Goal: Transaction & Acquisition: Purchase product/service

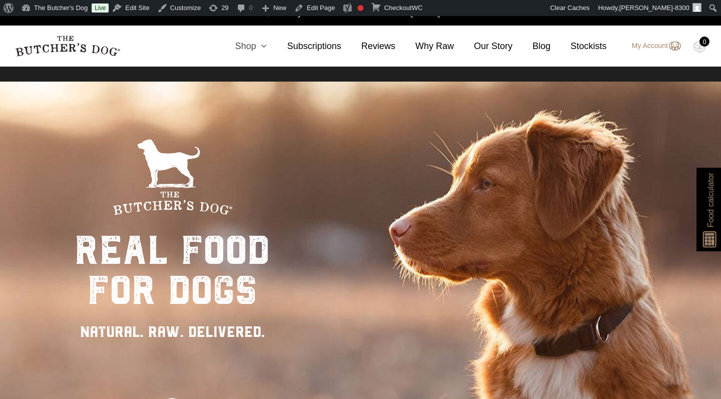
click at [247, 48] on link "Shop" at bounding box center [241, 47] width 52 height 14
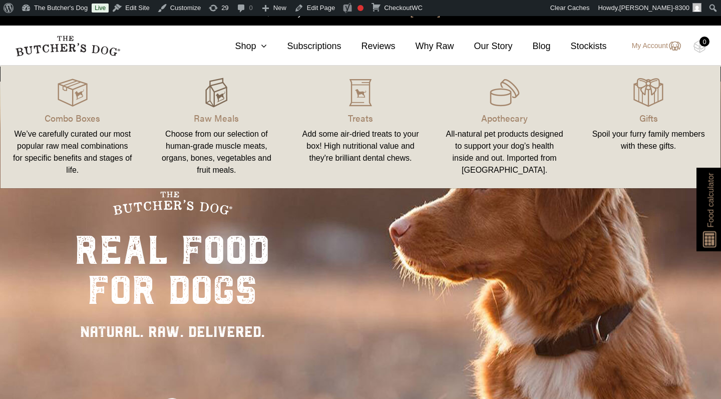
click at [222, 106] on img at bounding box center [216, 93] width 30 height 30
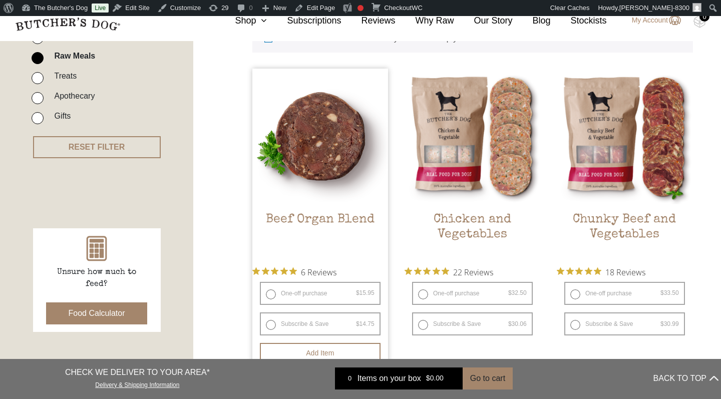
scroll to position [293, 0]
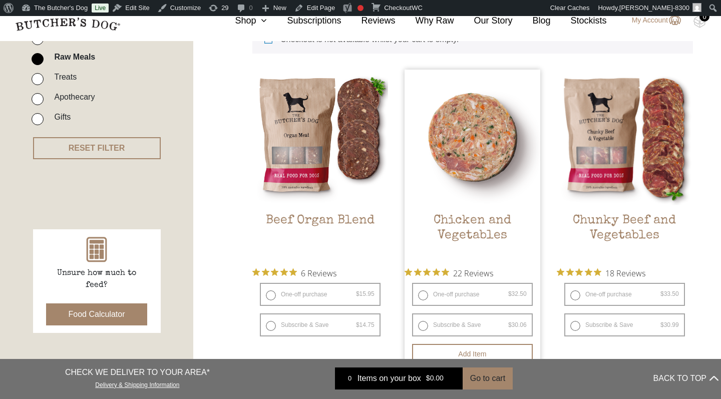
click at [454, 144] on img at bounding box center [473, 138] width 136 height 136
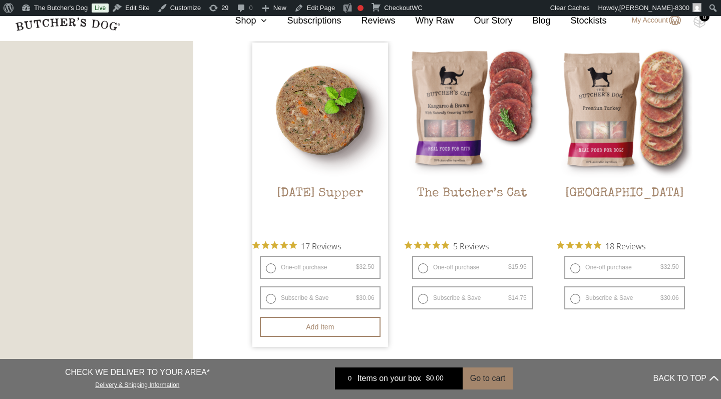
scroll to position [1208, 0]
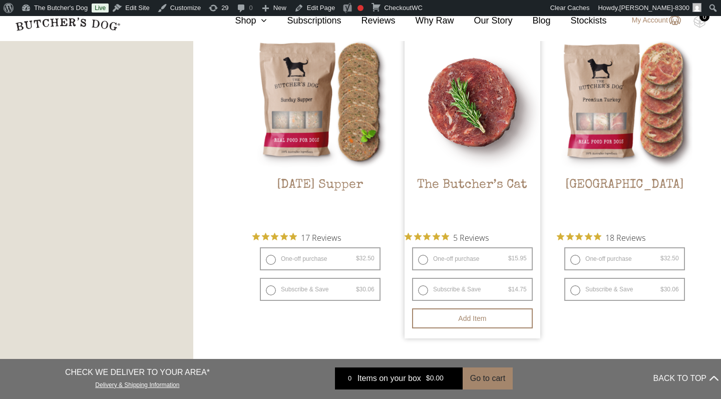
click at [494, 117] on img at bounding box center [473, 102] width 136 height 136
